Goal: Task Accomplishment & Management: Manage account settings

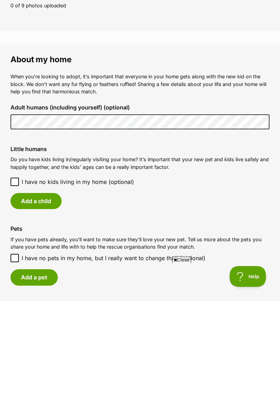
scroll to position [378, 0]
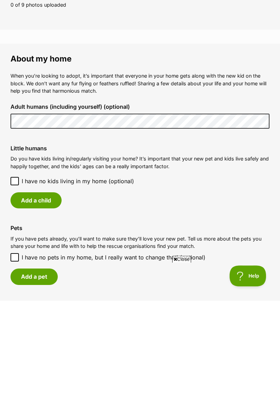
click at [14, 273] on icon at bounding box center [14, 273] width 5 height 5
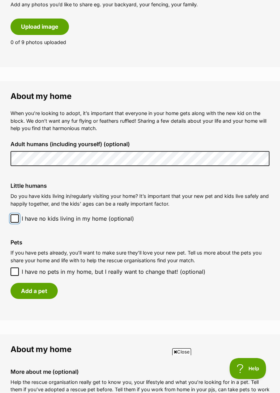
scroll to position [434, 0]
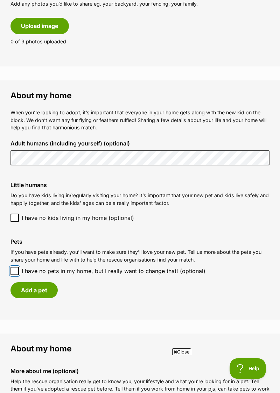
click at [12, 272] on input "I have no pets in my home, but I really want to change that! (optional)" at bounding box center [14, 271] width 8 height 8
checkbox input "true"
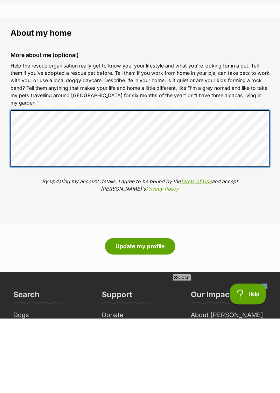
scroll to position [652, 0]
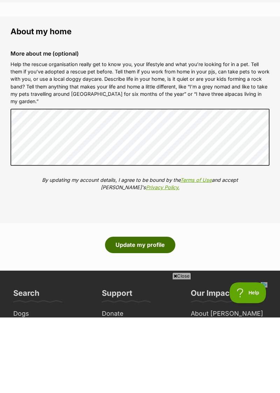
click at [149, 319] on button "Update my profile" at bounding box center [140, 321] width 70 height 16
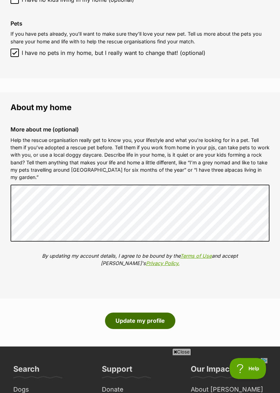
scroll to position [681, 0]
